Goal: Information Seeking & Learning: Learn about a topic

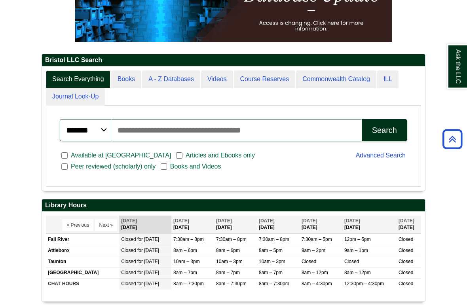
scroll to position [137, 0]
click at [308, 34] on img at bounding box center [233, 2] width 317 height 79
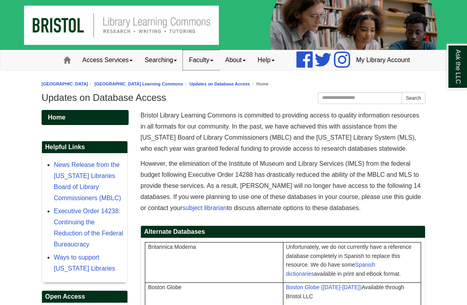
click at [185, 70] on link "Faculty" at bounding box center [201, 60] width 36 height 20
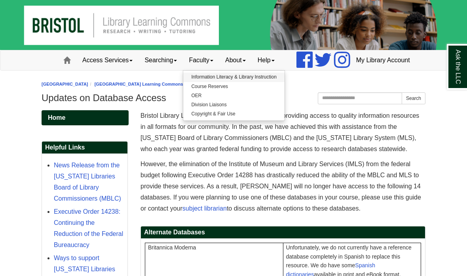
click at [247, 82] on link "Information Literacy & Library Instruction" at bounding box center [233, 76] width 101 height 9
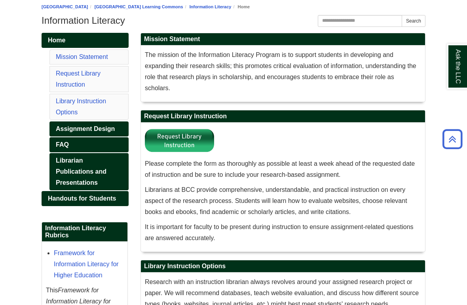
scroll to position [74, 0]
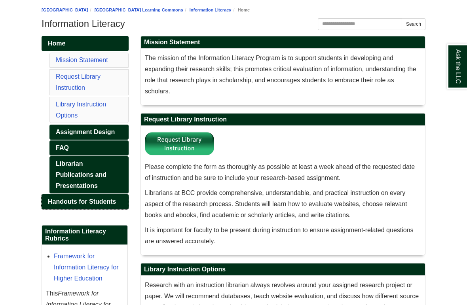
click at [106, 206] on span "Handouts for Students" at bounding box center [82, 202] width 68 height 7
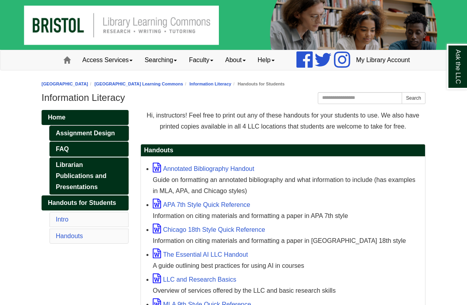
click at [113, 141] on link "Assignment Design" at bounding box center [89, 133] width 79 height 15
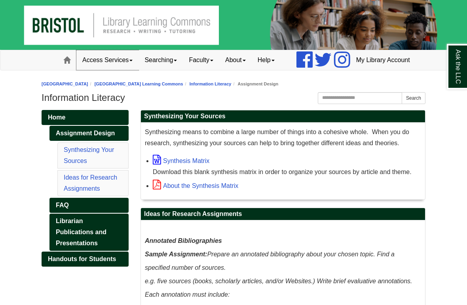
click at [94, 70] on link "Access Services" at bounding box center [107, 60] width 62 height 20
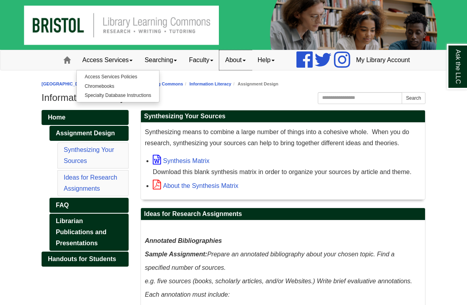
click at [221, 70] on link "About" at bounding box center [235, 60] width 32 height 20
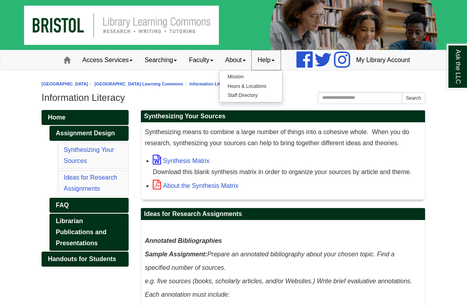
click at [252, 70] on link "Help" at bounding box center [266, 60] width 29 height 20
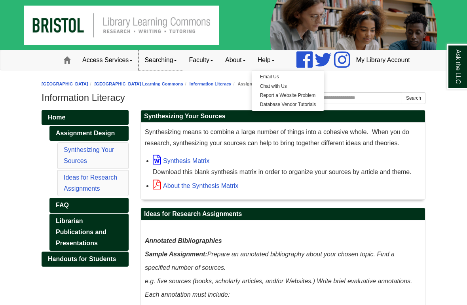
click at [144, 70] on link "Searching" at bounding box center [161, 60] width 44 height 20
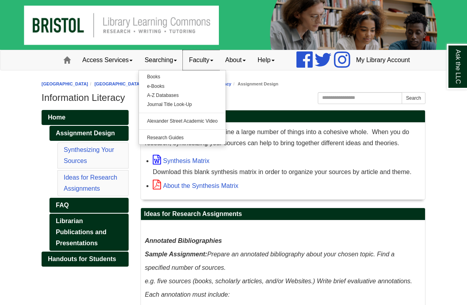
click at [183, 70] on link "Faculty" at bounding box center [201, 60] width 36 height 20
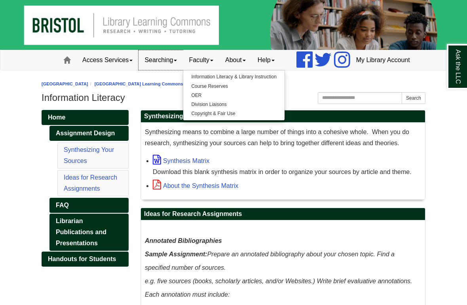
click at [143, 70] on link "Searching" at bounding box center [161, 60] width 44 height 20
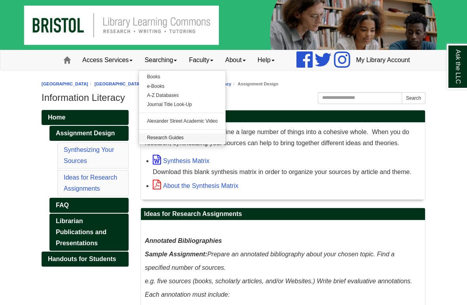
click at [157, 143] on link "Research Guides" at bounding box center [182, 137] width 87 height 9
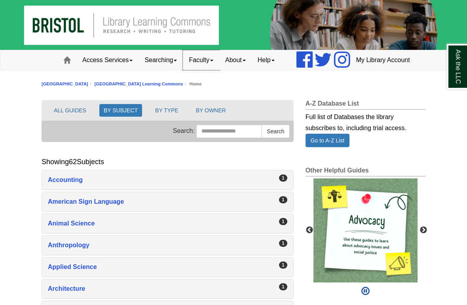
click at [189, 70] on link "Faculty" at bounding box center [201, 60] width 36 height 20
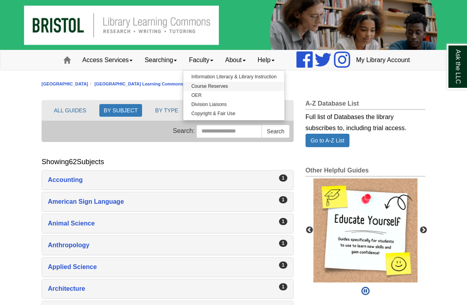
click at [204, 91] on link "Course Reserves" at bounding box center [233, 86] width 101 height 9
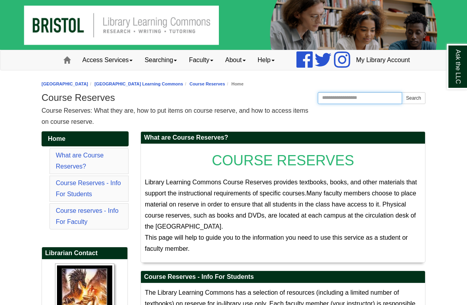
click at [334, 104] on input "Search the Website" at bounding box center [360, 98] width 84 height 12
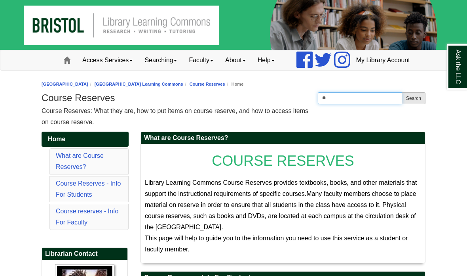
type input "**"
click at [417, 104] on button "Search" at bounding box center [414, 98] width 24 height 12
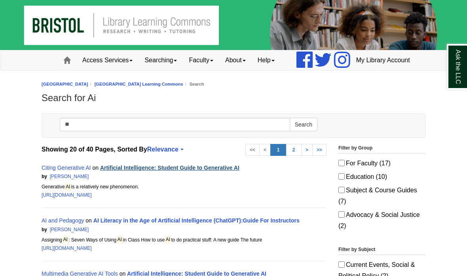
click at [207, 171] on link "Artificial Intelligence: Student Guide to Generative AI" at bounding box center [169, 167] width 139 height 6
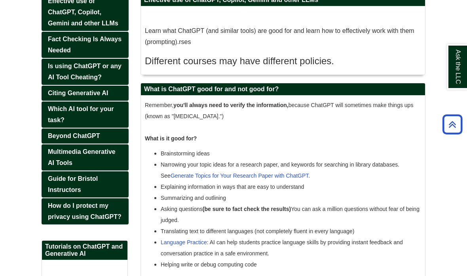
scroll to position [116, 0]
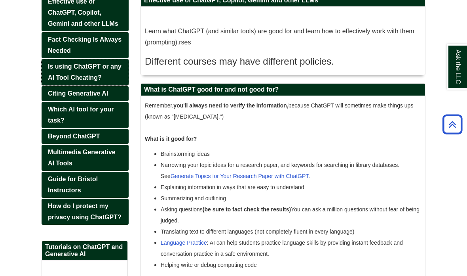
click at [108, 85] on link "Is using ChatGPT or any AI Tool Cheating?" at bounding box center [85, 72] width 87 height 26
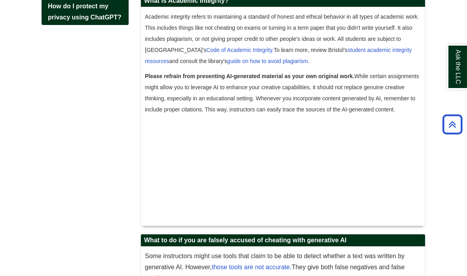
scroll to position [384, 0]
